Goal: Task Accomplishment & Management: Manage account settings

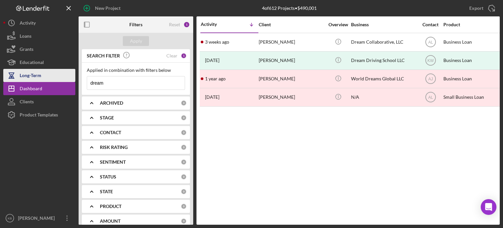
drag, startPoint x: 120, startPoint y: 81, endPoint x: 22, endPoint y: 71, distance: 98.5
click at [22, 71] on div "New Project 4 of 612 Projects • $490,001 dream Export Icon/Export Filters Reset…" at bounding box center [251, 112] width 497 height 225
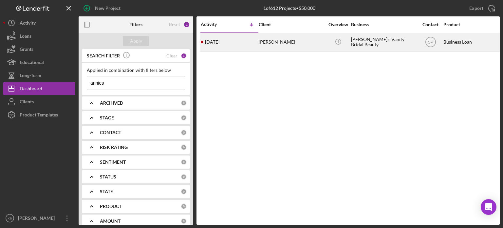
type input "annies"
click at [351, 41] on td "[PERSON_NAME]'s Vanity Bridal Beauty" at bounding box center [384, 42] width 67 height 18
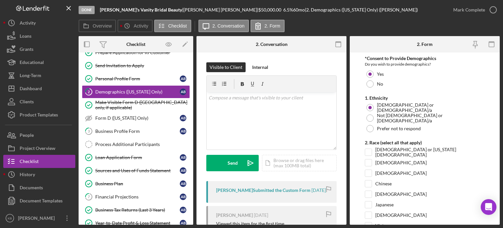
scroll to position [37, 0]
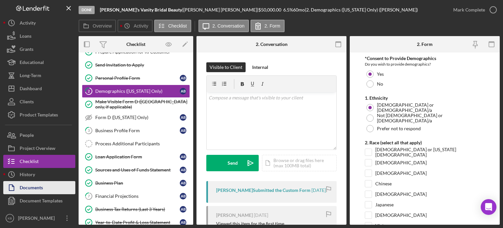
click at [41, 190] on div "Documents" at bounding box center [31, 188] width 23 height 15
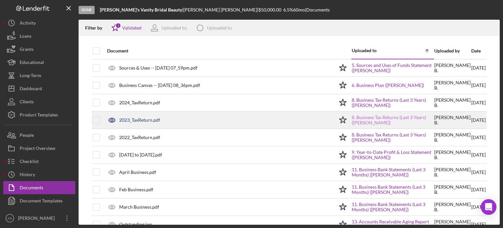
click at [372, 116] on link "8. Business Tax Returns (Last 3 Years) ([PERSON_NAME])" at bounding box center [393, 120] width 82 height 10
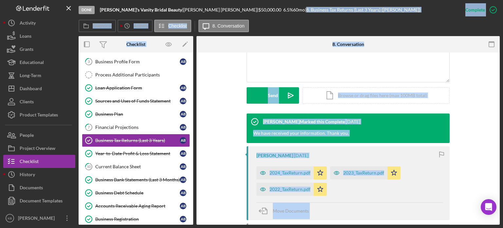
scroll to position [177, 0]
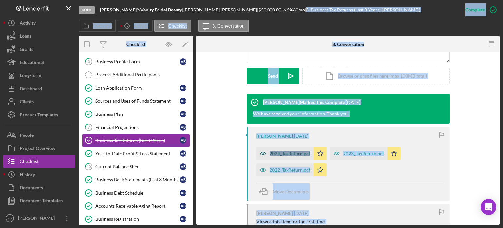
click at [292, 153] on div "2024_TaxReturn.pdf" at bounding box center [290, 153] width 41 height 5
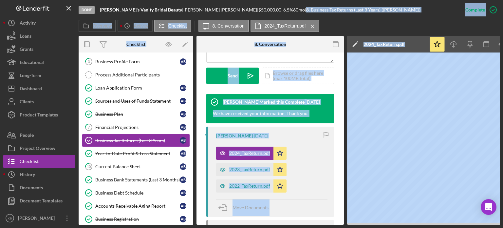
scroll to position [0, 44]
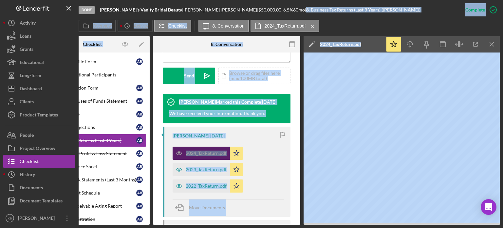
click at [205, 149] on div "2024_TaxReturn.pdf" at bounding box center [201, 153] width 57 height 13
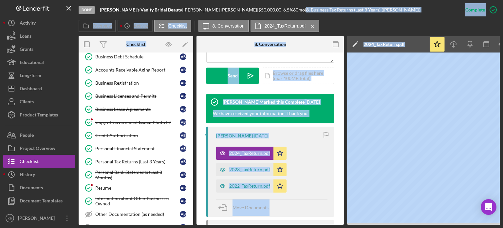
scroll to position [329, 0]
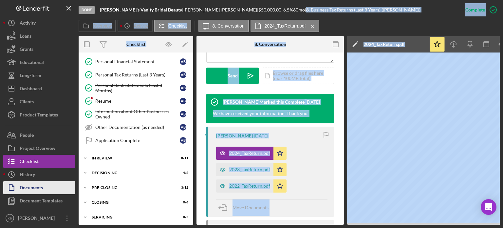
click at [28, 186] on div "Documents" at bounding box center [31, 188] width 23 height 15
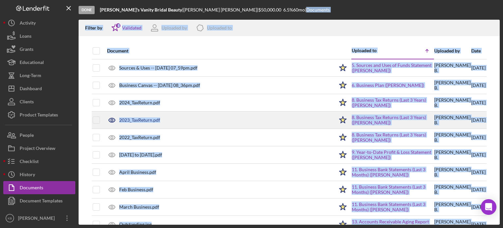
click at [277, 119] on div "2023_TaxReturn.pdf" at bounding box center [219, 120] width 230 height 16
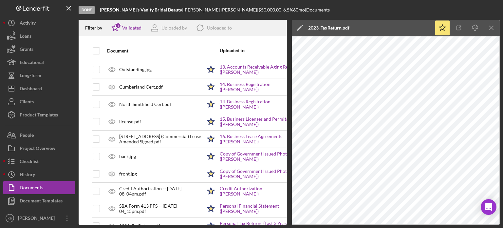
scroll to position [157, 0]
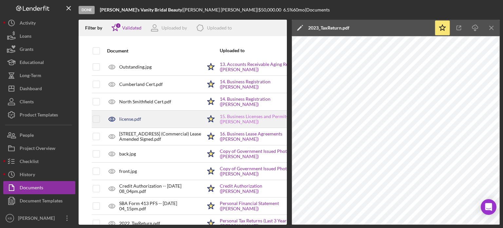
click at [242, 116] on link "15. Business Licenses and Permits ([PERSON_NAME])" at bounding box center [261, 119] width 82 height 10
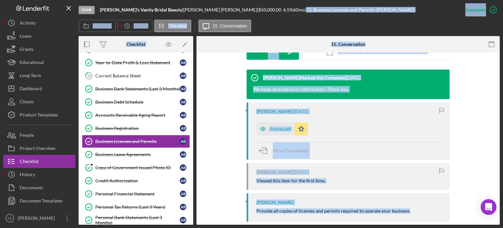
scroll to position [211, 0]
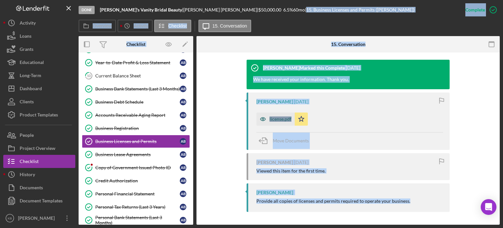
click at [274, 119] on div "license.pdf" at bounding box center [281, 118] width 22 height 5
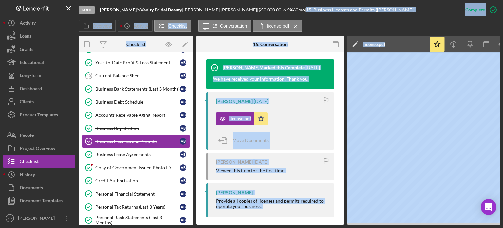
scroll to position [0, 44]
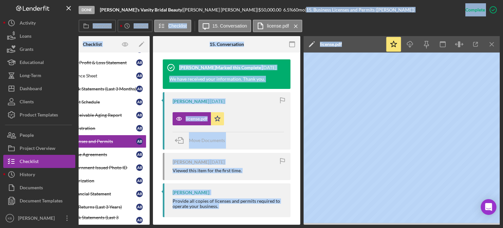
click at [249, 175] on div "[PERSON_NAME] [DATE] Viewed this item for the first time." at bounding box center [227, 166] width 128 height 27
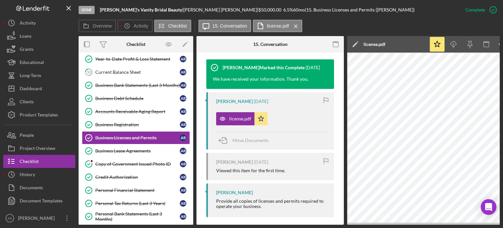
scroll to position [193, 0]
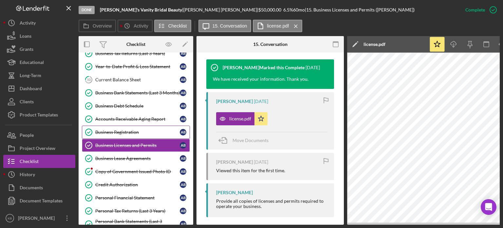
click at [106, 129] on div "Business Registration" at bounding box center [137, 131] width 85 height 5
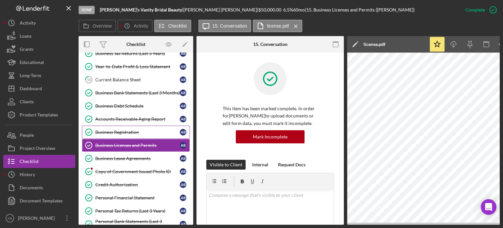
click at [106, 129] on div "Business Registration" at bounding box center [137, 131] width 85 height 5
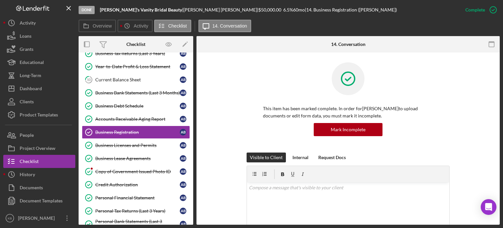
drag, startPoint x: 498, startPoint y: 98, endPoint x: 500, endPoint y: 119, distance: 20.7
click at [500, 119] on div "Business Registration Business Registration This item has been marked complete.…" at bounding box center [349, 138] width 304 height 172
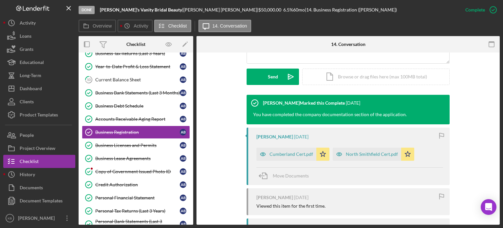
scroll to position [177, 0]
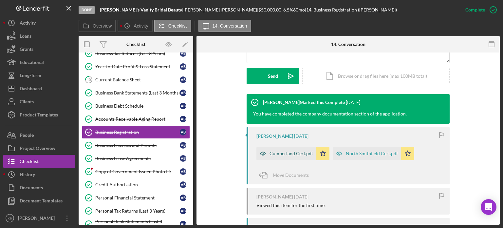
click at [282, 154] on div "Cumberland Cert.pdf" at bounding box center [292, 153] width 44 height 5
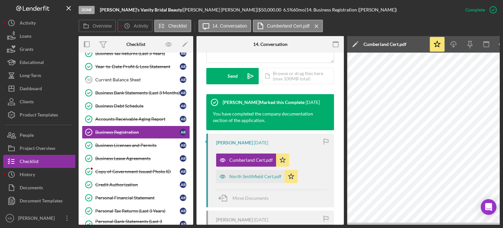
scroll to position [0, 44]
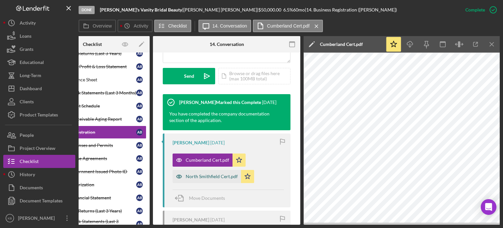
click at [222, 177] on div "North Smithfield Cert.pdf" at bounding box center [212, 176] width 52 height 5
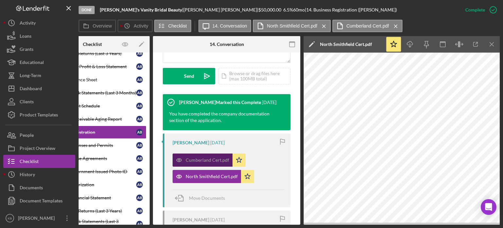
click at [207, 158] on div "Cumberland Cert.pdf" at bounding box center [208, 159] width 44 height 5
click at [198, 160] on div "Cumberland Cert.pdf" at bounding box center [208, 159] width 44 height 5
click at [212, 160] on div "Cumberland Cert.pdf" at bounding box center [208, 159] width 44 height 5
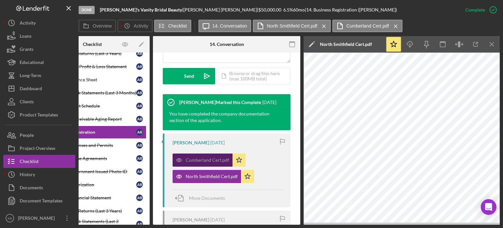
click at [212, 160] on div "Cumberland Cert.pdf" at bounding box center [208, 159] width 44 height 5
click at [205, 158] on div "Cumberland Cert.pdf" at bounding box center [208, 159] width 44 height 5
drag, startPoint x: 349, startPoint y: 225, endPoint x: 366, endPoint y: 224, distance: 16.8
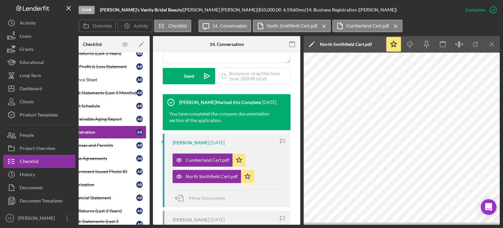
click at [366, 224] on div "Done [PERSON_NAME]'s Vanity Bridal Beauty | [PERSON_NAME] | $50,000.00 6.5 % 60…" at bounding box center [251, 114] width 503 height 228
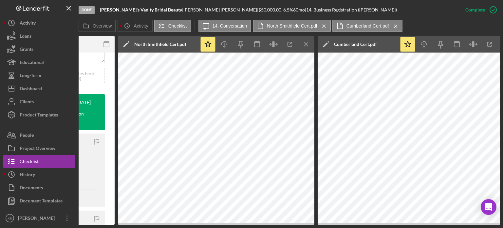
scroll to position [0, 244]
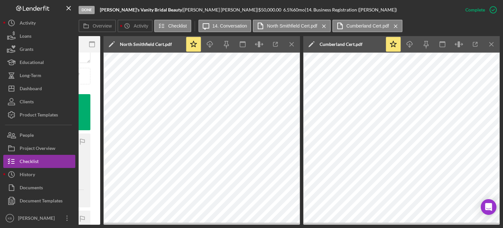
drag, startPoint x: 100, startPoint y: 162, endPoint x: 99, endPoint y: 179, distance: 17.4
click at [99, 179] on div "Overview Internal Workflow Stage Done Icon/Dropdown Arrow Archive (can unarchiv…" at bounding box center [290, 130] width 422 height 188
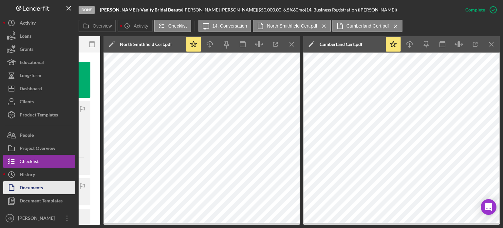
click at [39, 186] on div "Documents" at bounding box center [31, 188] width 23 height 15
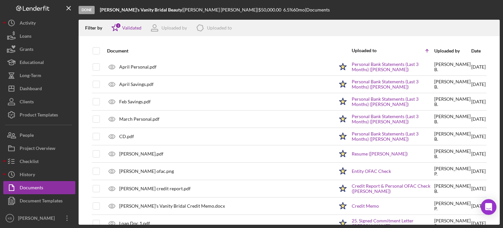
scroll to position [378, 0]
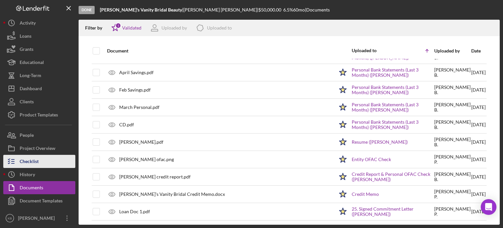
click at [26, 160] on div "Checklist" at bounding box center [29, 162] width 19 height 15
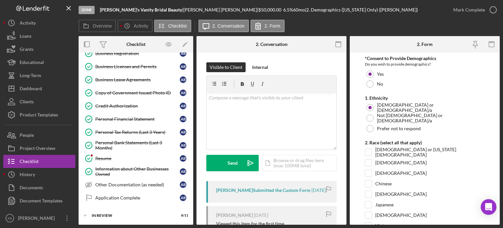
scroll to position [272, 0]
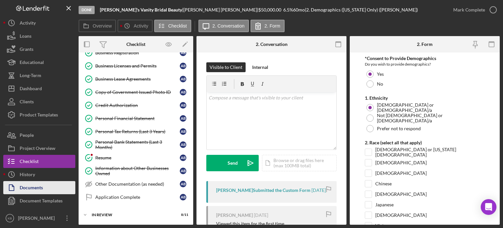
click at [33, 186] on div "Documents" at bounding box center [31, 188] width 23 height 15
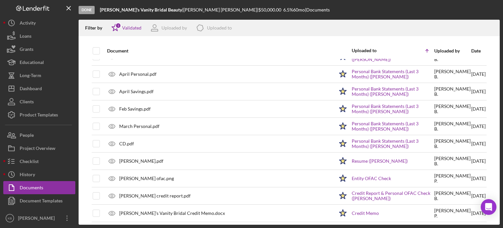
scroll to position [378, 0]
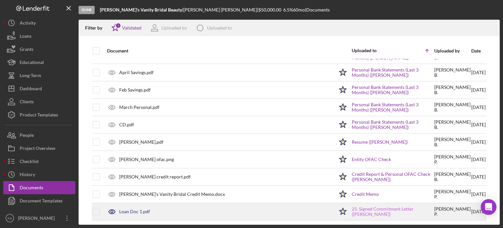
click at [360, 208] on link "25. Signed Commitment Letter ([PERSON_NAME])" at bounding box center [393, 211] width 82 height 10
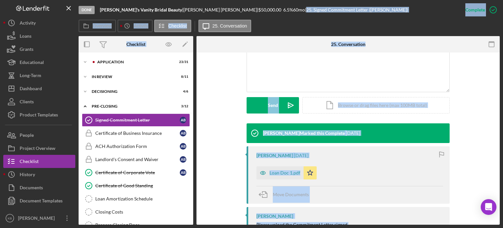
scroll to position [148, 0]
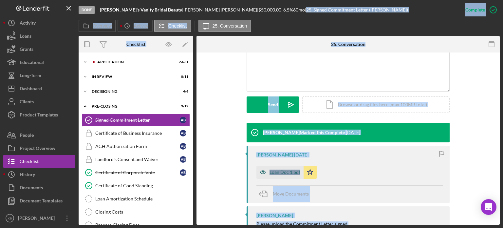
click at [280, 169] on div "Loan Doc 1.pdf" at bounding box center [285, 171] width 31 height 5
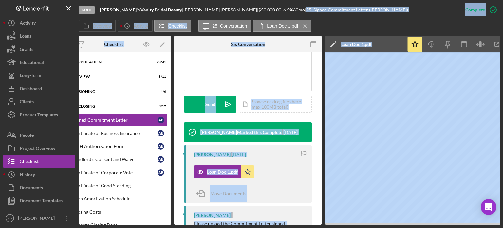
scroll to position [0, 0]
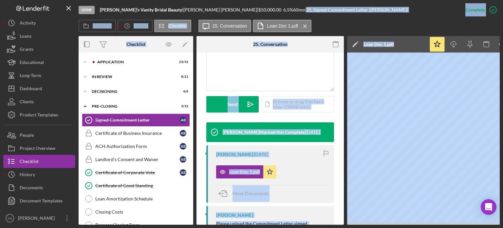
click at [343, 18] on div "Done [PERSON_NAME]'s Vanity Bridal Beauty | [PERSON_NAME] | $50,000.00 6.5 % 60…" at bounding box center [269, 10] width 381 height 20
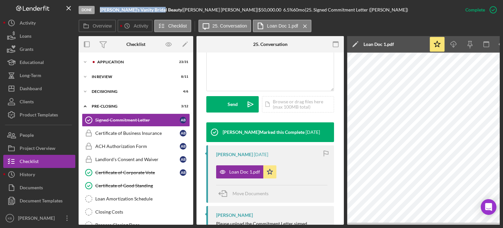
drag, startPoint x: 158, startPoint y: 8, endPoint x: 100, endPoint y: 6, distance: 58.4
click at [100, 6] on div "Done [PERSON_NAME]'s Vanity Bridal Beauty | [PERSON_NAME] | $50,000.00 6.5 % 60…" at bounding box center [269, 10] width 381 height 20
copy b "[PERSON_NAME]'s Vanity Bridal Beauty"
